Goal: Task Accomplishment & Management: Complete application form

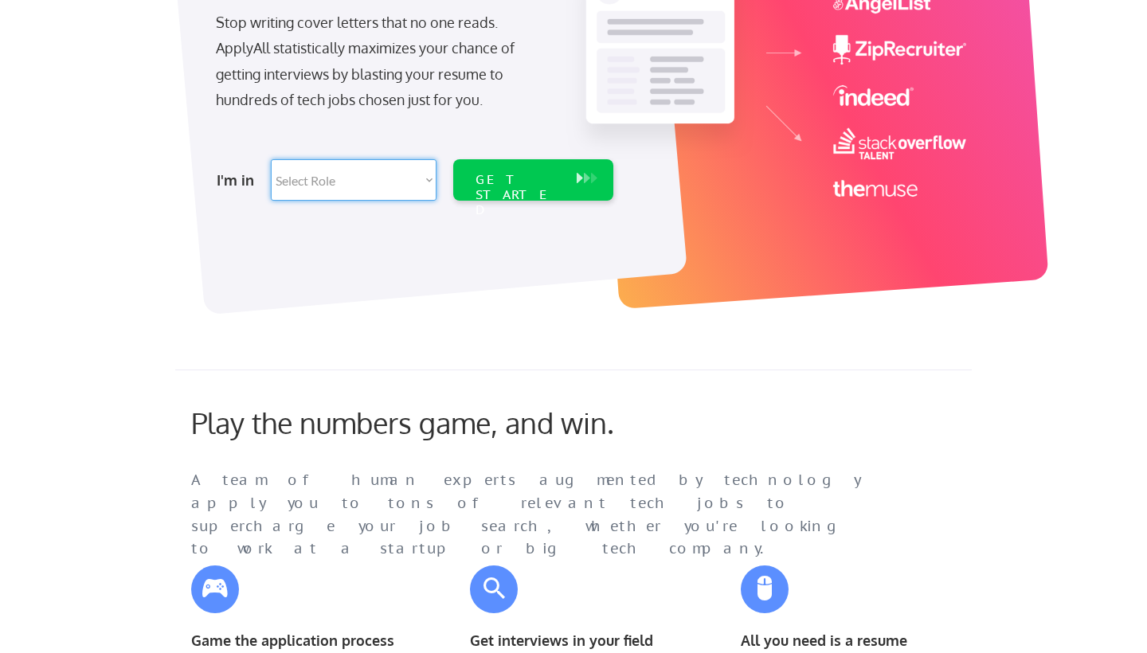
scroll to position [300, 0]
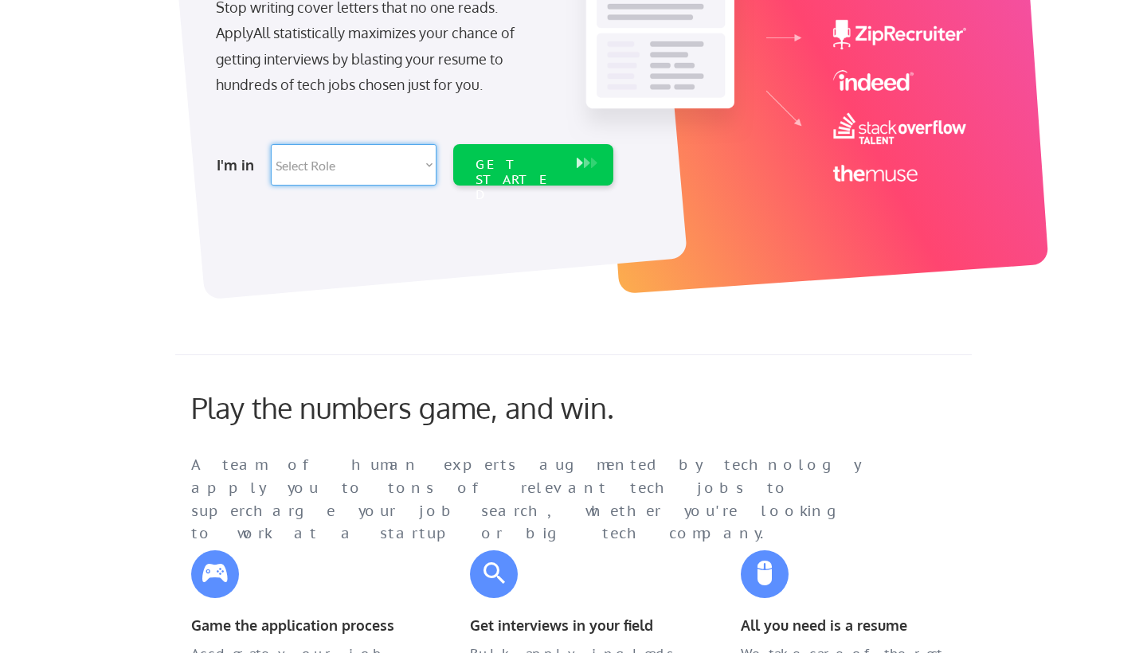
select select ""technical_project_program_mgmt""
click at [512, 177] on div "GET STARTED" at bounding box center [518, 164] width 101 height 41
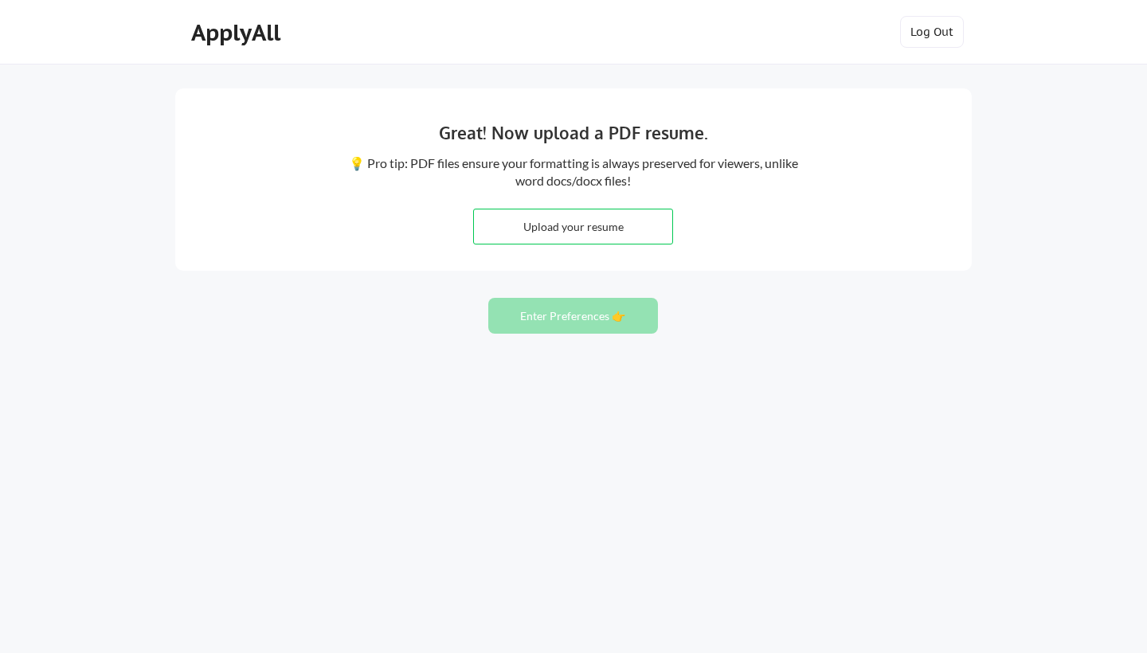
click at [574, 229] on input "file" at bounding box center [573, 226] width 198 height 34
type input "C:\fakepath\[PERSON_NAME] Resume_091025.pdf"
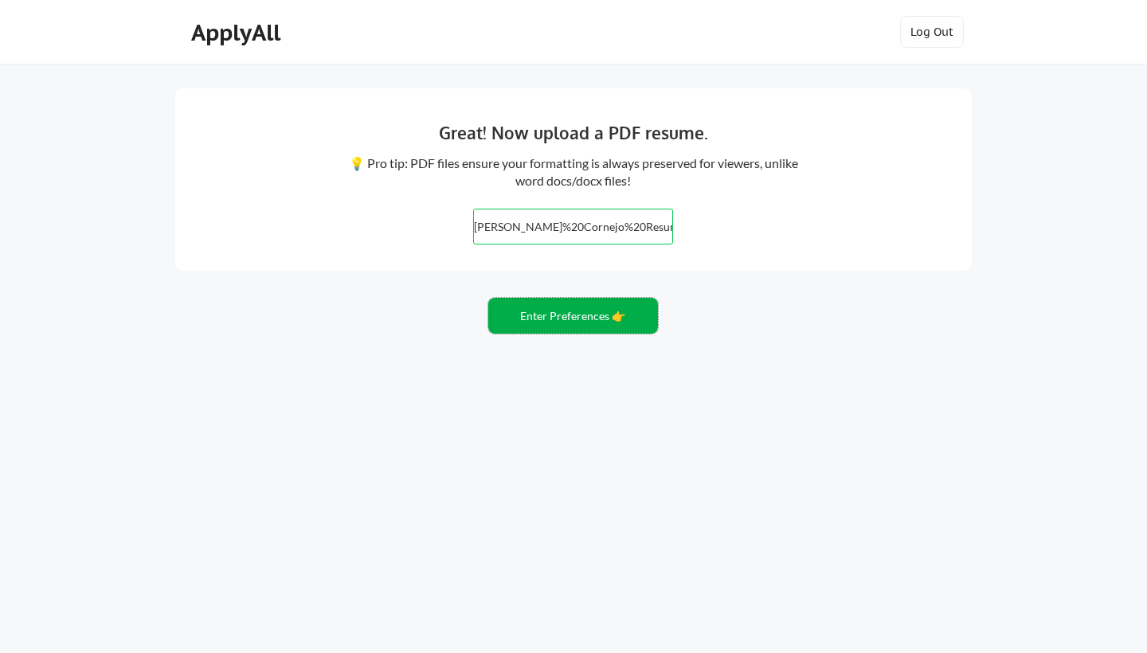
click at [575, 310] on button "Enter Preferences 👉" at bounding box center [573, 316] width 170 height 36
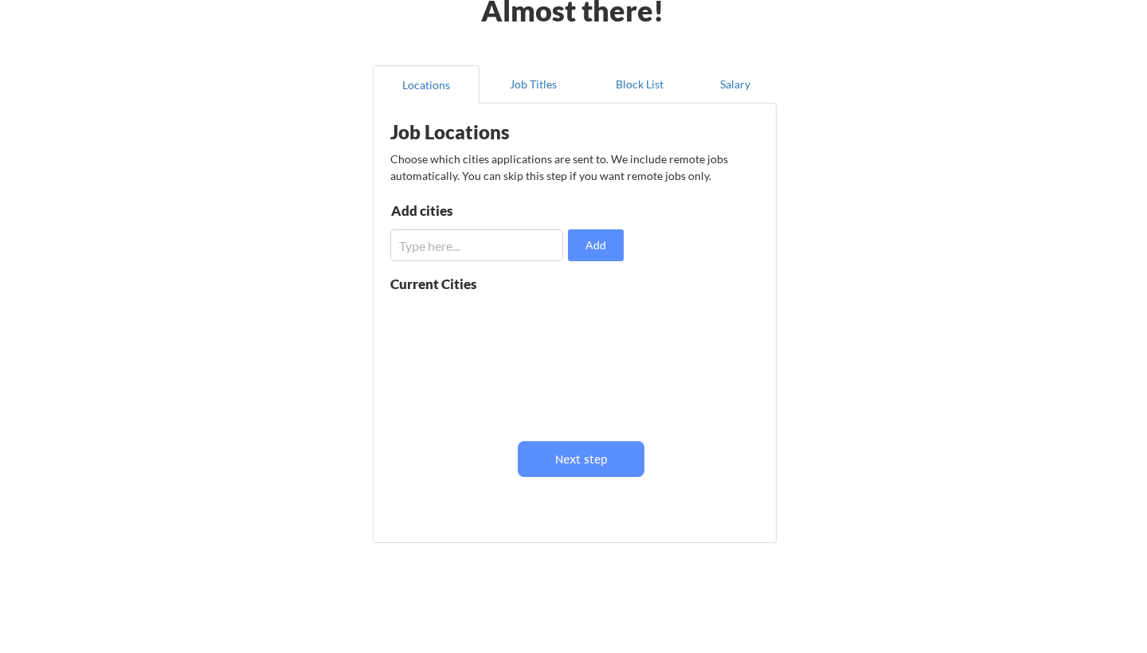
scroll to position [93, 0]
click at [506, 241] on input "input" at bounding box center [476, 244] width 173 height 32
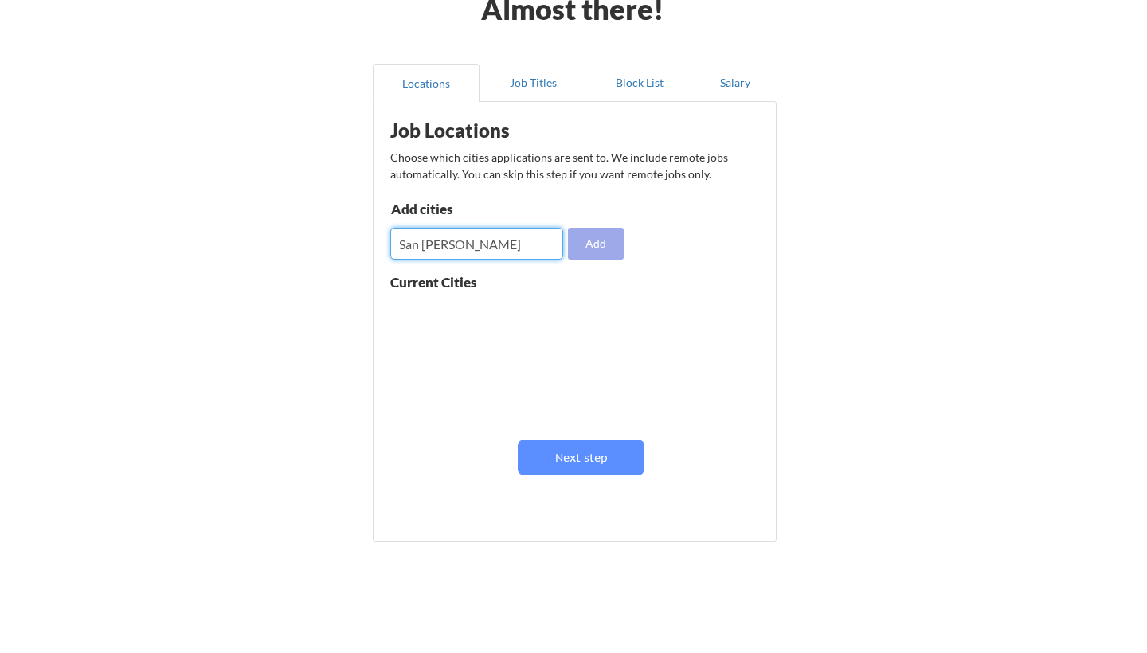
type input "San Franscisco"
click at [606, 241] on button "Add" at bounding box center [596, 244] width 56 height 32
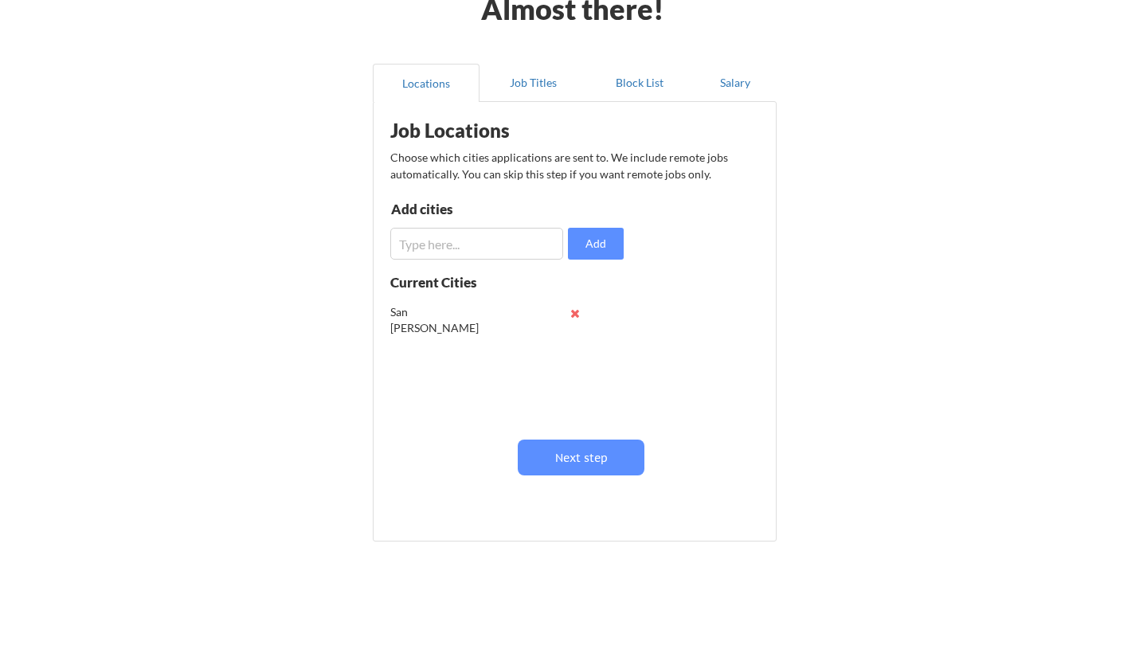
click at [465, 252] on input "input" at bounding box center [476, 244] width 173 height 32
type input "Oakland"
click at [435, 241] on input "input" at bounding box center [476, 244] width 173 height 32
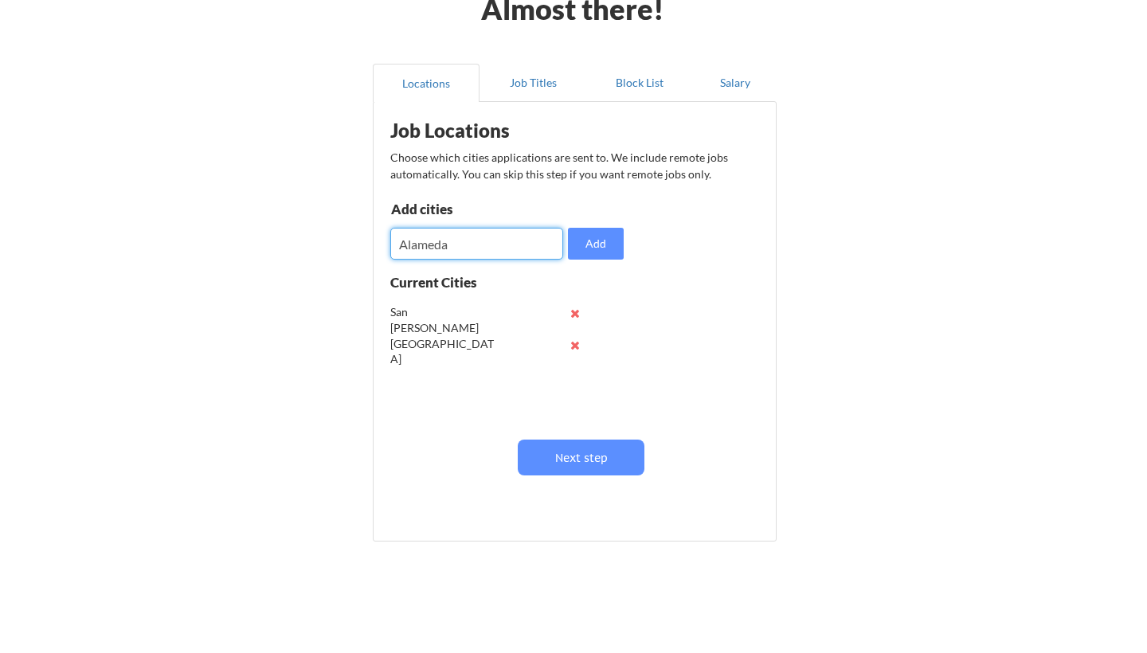
type input "Alameda"
click at [433, 245] on input "input" at bounding box center [476, 244] width 173 height 32
type input "e"
type input "Emerville"
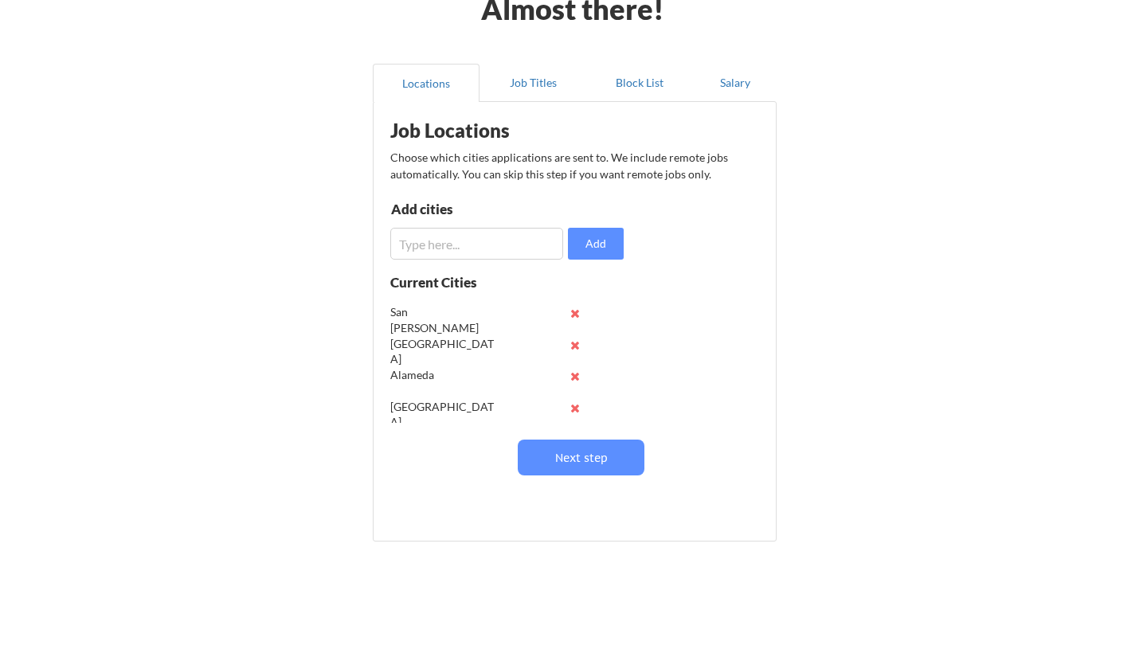
click at [428, 242] on input "input" at bounding box center [476, 244] width 173 height 32
type input "San Mateo"
click at [592, 468] on button "Next step" at bounding box center [581, 458] width 127 height 36
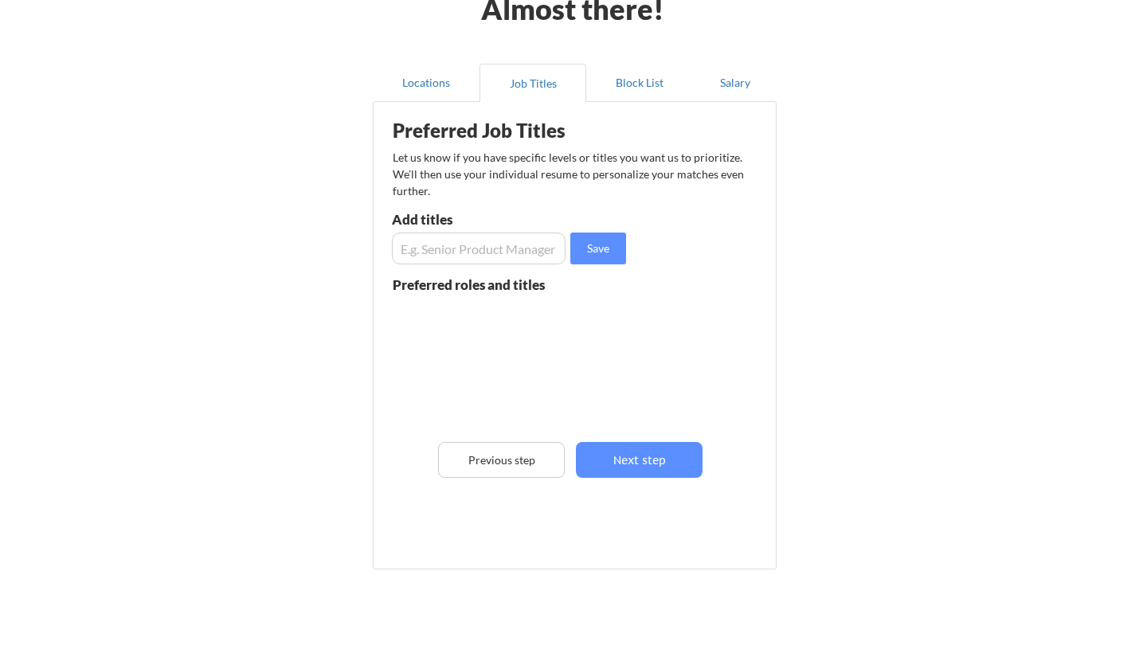
click at [489, 242] on input "input" at bounding box center [479, 249] width 174 height 32
type input "Researcher"
click at [458, 251] on input "input" at bounding box center [479, 249] width 174 height 32
type input "Scientist"
click at [632, 477] on button "Next step" at bounding box center [639, 460] width 127 height 36
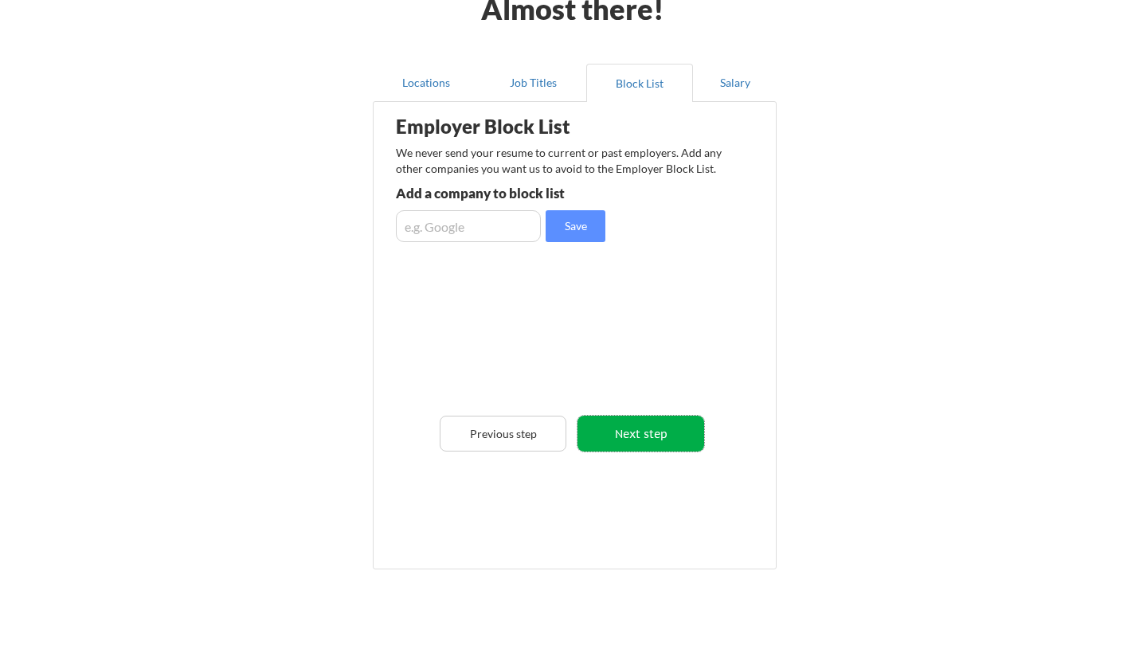
click at [635, 439] on button "Next step" at bounding box center [640, 434] width 127 height 36
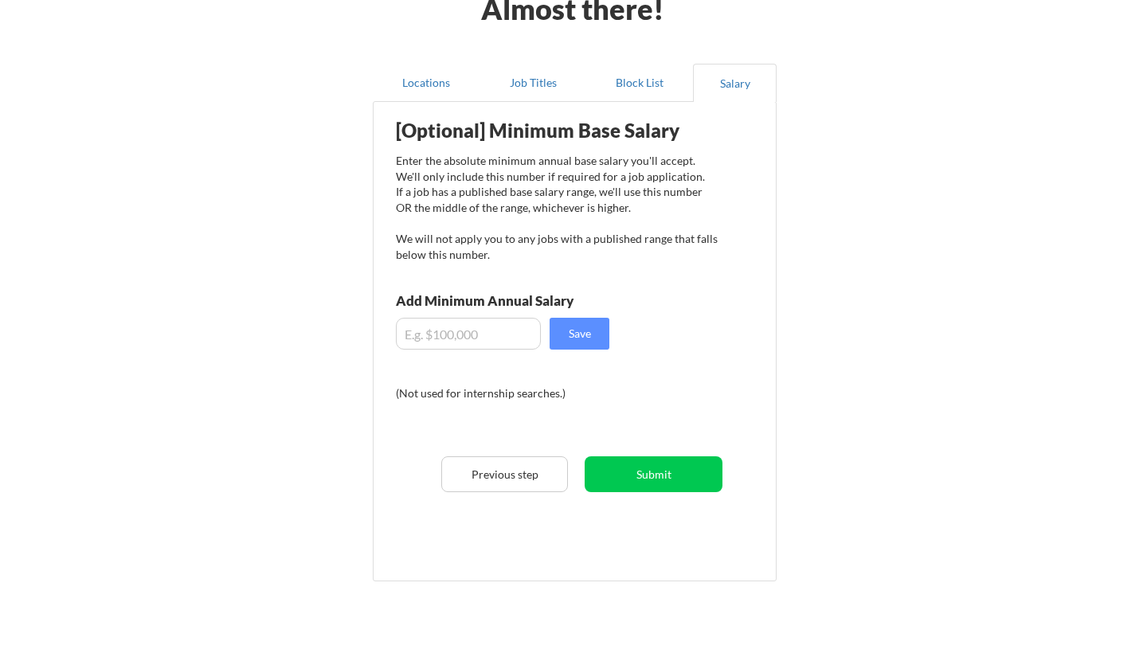
click at [509, 331] on input "input" at bounding box center [468, 334] width 145 height 32
type input "$80,000"
click at [601, 332] on button "Save" at bounding box center [580, 334] width 60 height 32
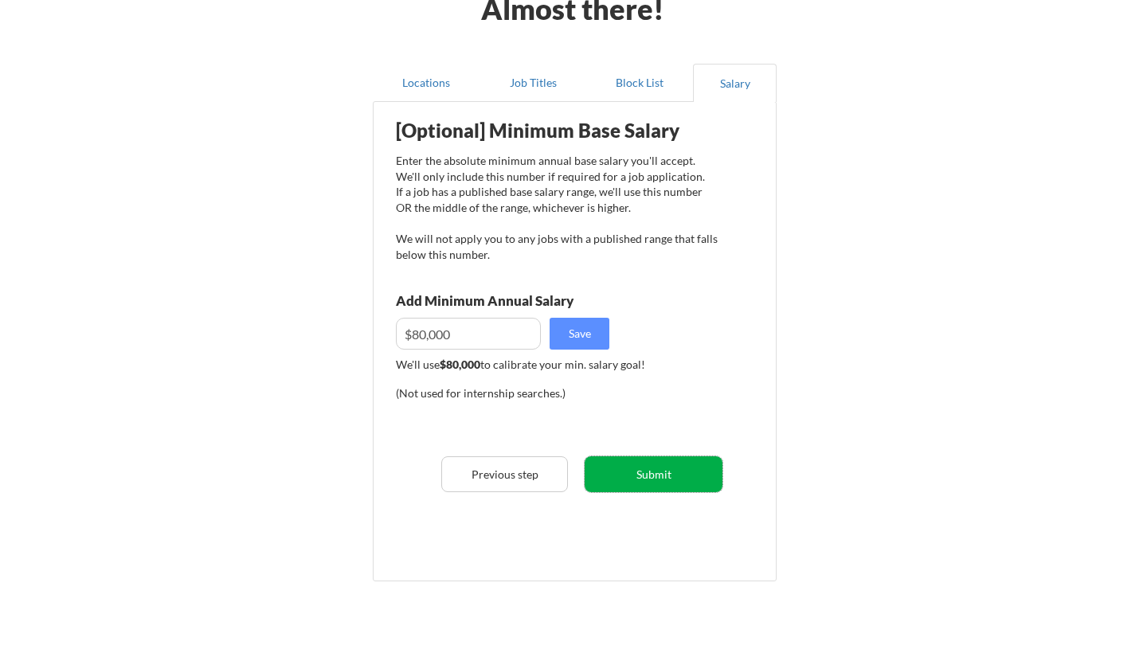
click at [637, 472] on button "Submit" at bounding box center [654, 474] width 138 height 36
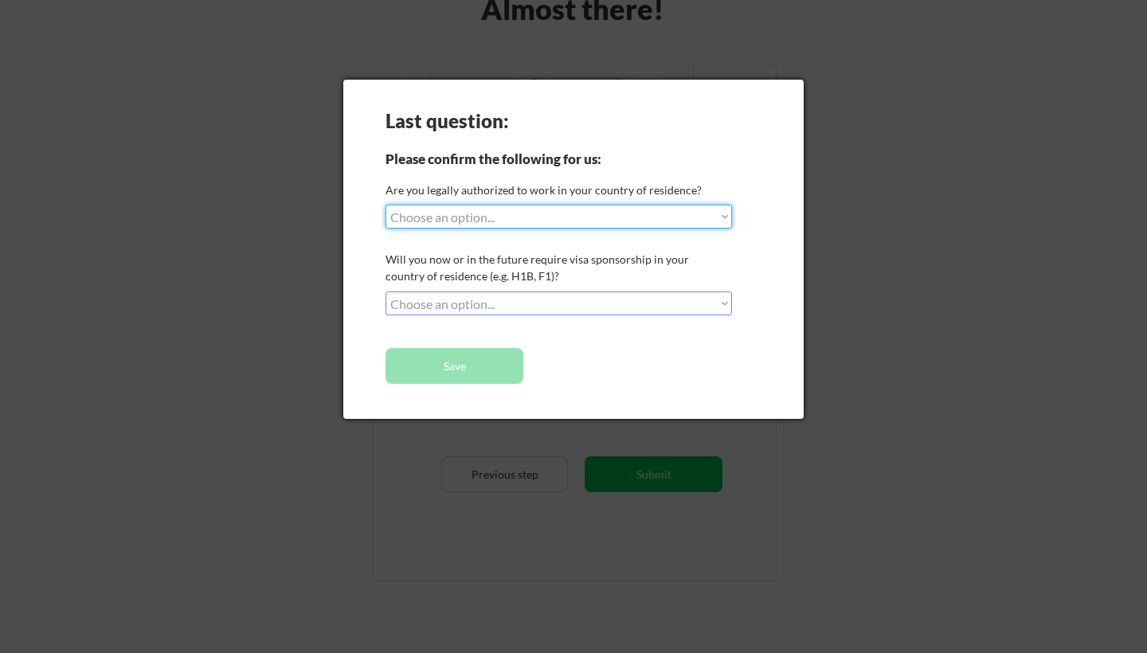
select select ""yes__i_am_a_us_green_card_holder""
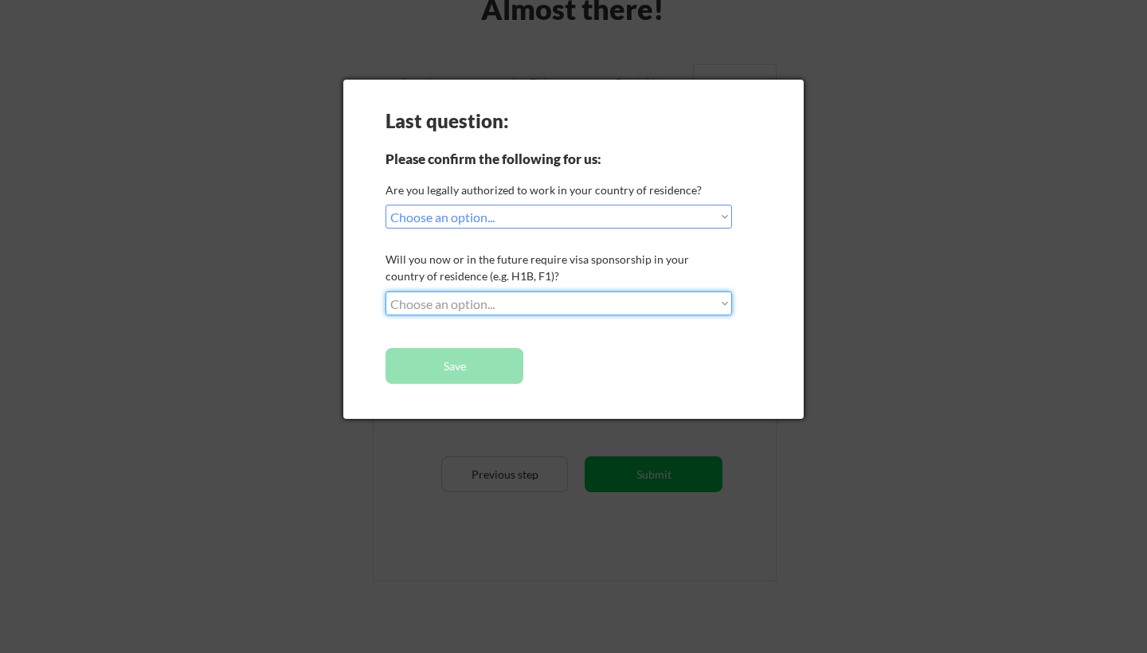
select select ""no__i_will_not_need_sponsorship""
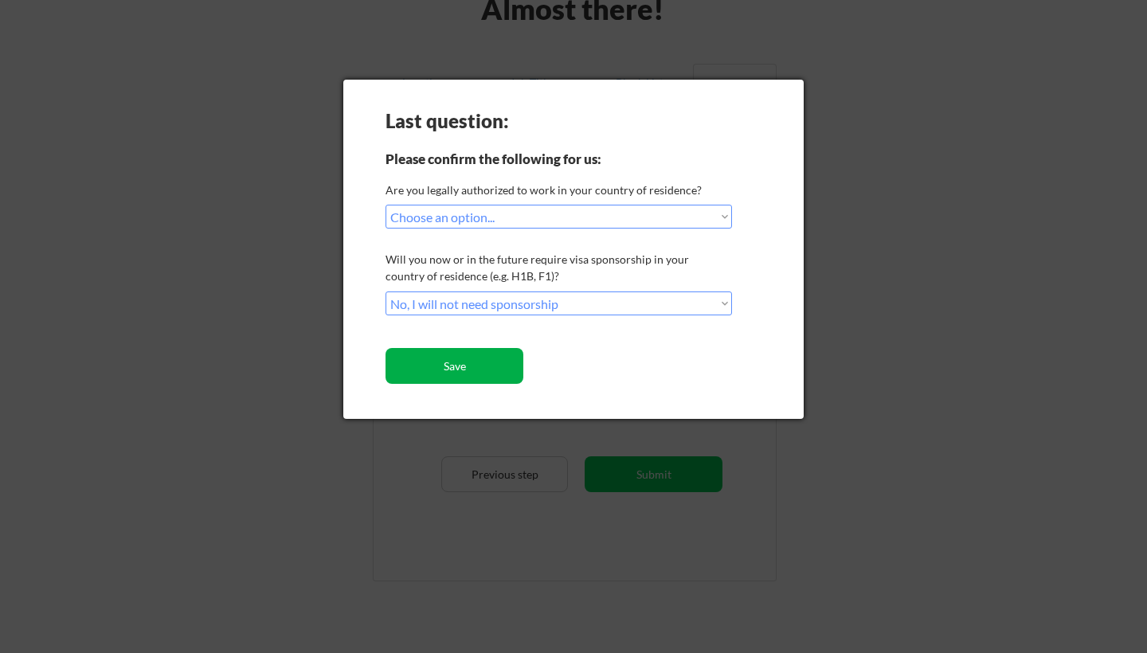
click at [483, 367] on button "Save" at bounding box center [455, 366] width 138 height 36
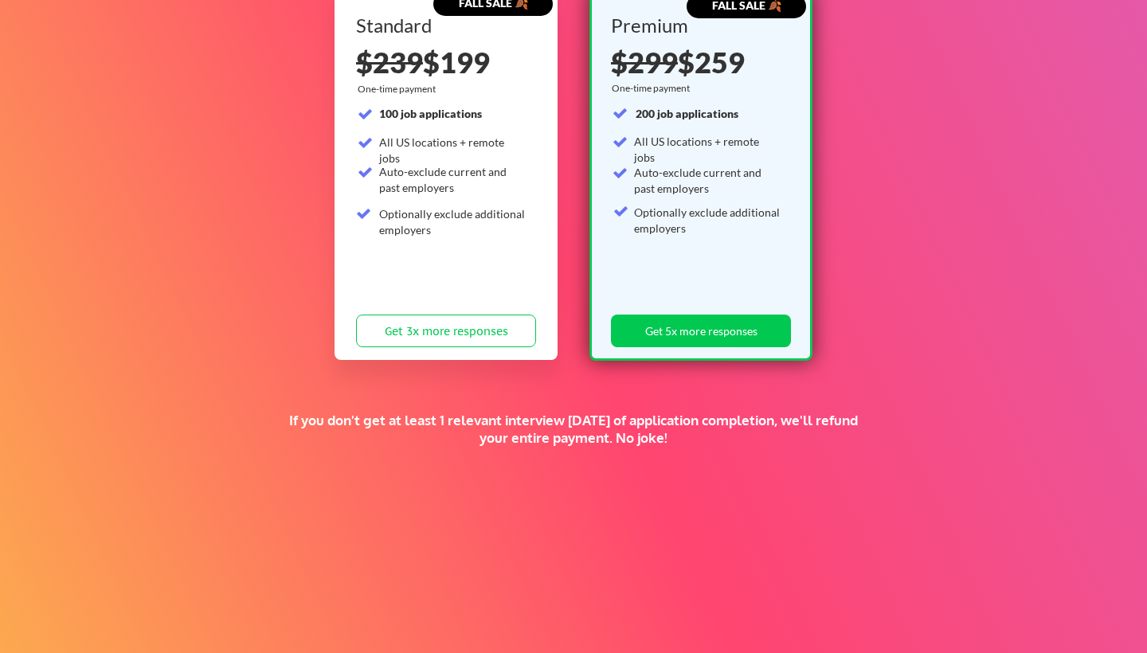
scroll to position [341, 0]
